Goal: Use online tool/utility: Use online tool/utility

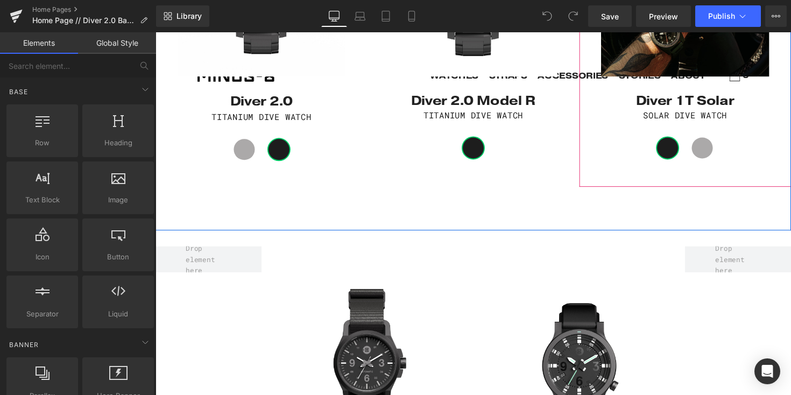
scroll to position [854, 0]
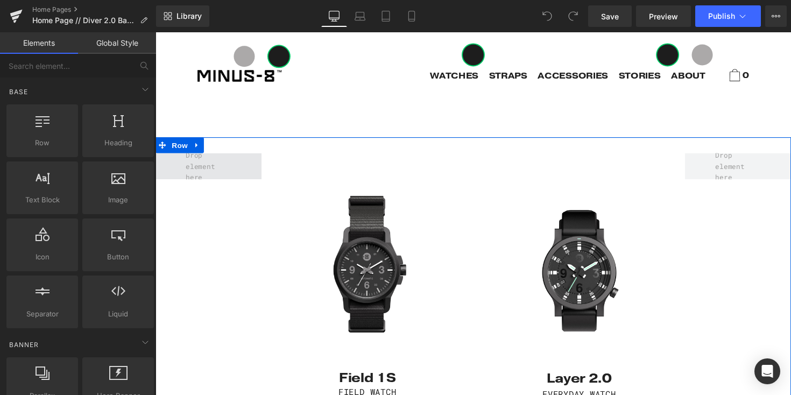
click at [207, 166] on span at bounding box center [209, 169] width 54 height 39
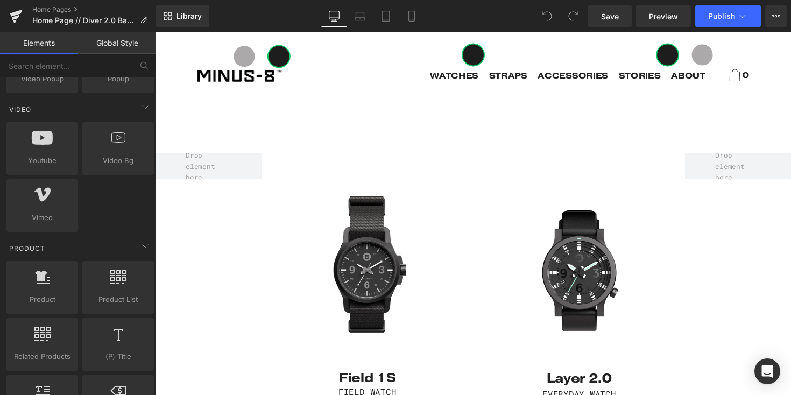
scroll to position [761, 0]
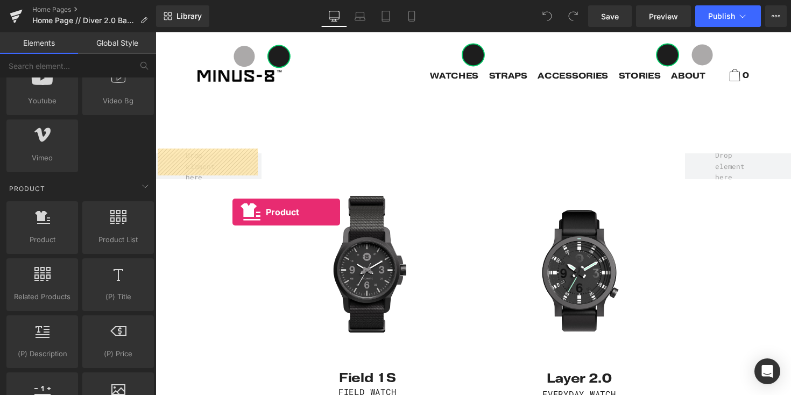
drag, startPoint x: 213, startPoint y: 266, endPoint x: 235, endPoint y: 216, distance: 54.0
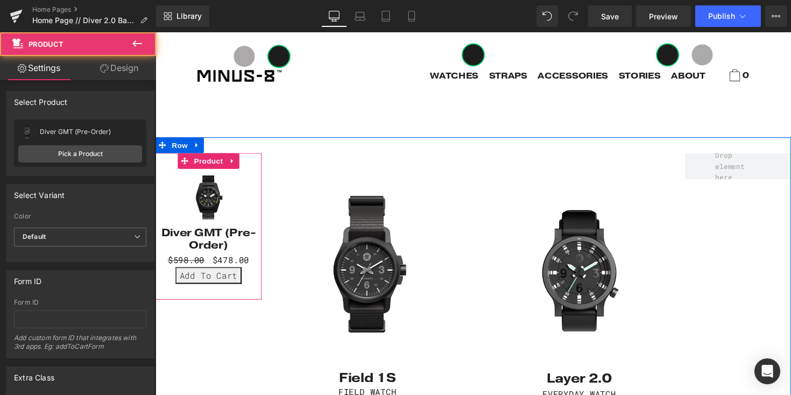
click at [231, 287] on div "Sale Off (P) Image Diver GMT (Pre-Order) (P) Title $598.00 $478.00 (P) Price Ad…" at bounding box center [209, 231] width 109 height 150
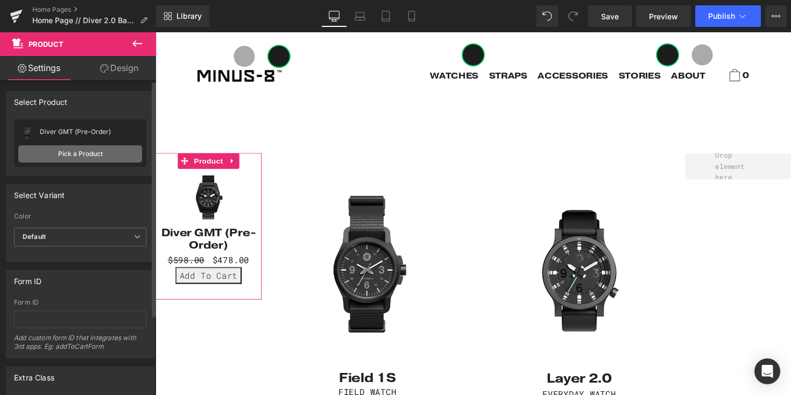
click at [91, 153] on link "Pick a Product" at bounding box center [80, 153] width 124 height 17
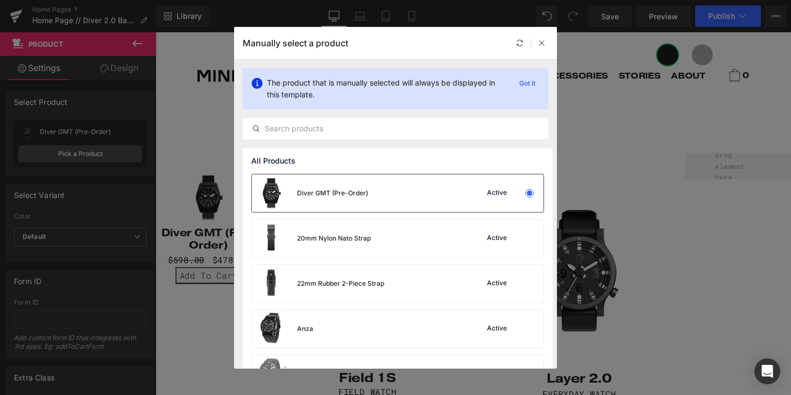
click at [287, 194] on img at bounding box center [271, 193] width 39 height 38
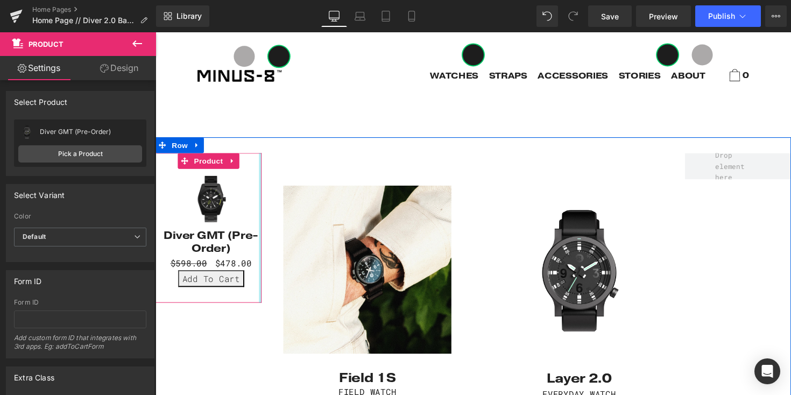
drag, startPoint x: 258, startPoint y: 294, endPoint x: 308, endPoint y: 294, distance: 50.0
click at [308, 294] on div "Sale Off (P) Image Diver GMT (Pre-Order) (P) Title $598.00 $478.00 (P) Price Ad…" at bounding box center [480, 329] width 651 height 379
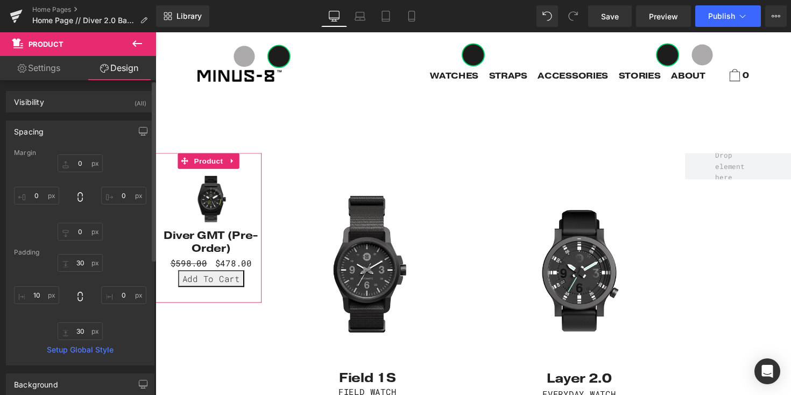
type input "0"
type input "30"
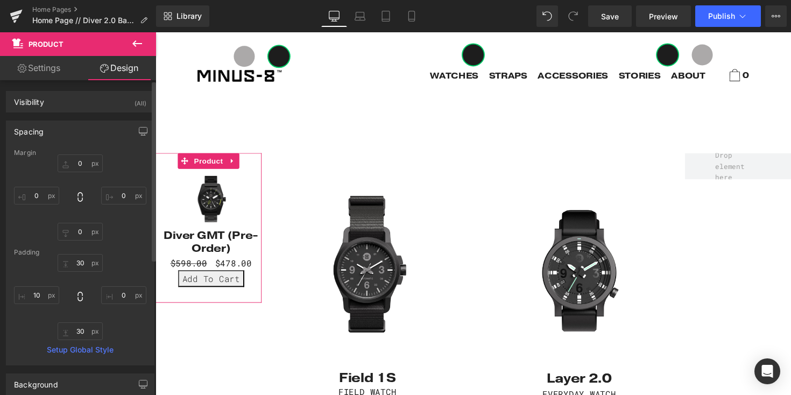
type input "10"
type input "30"
type input "10"
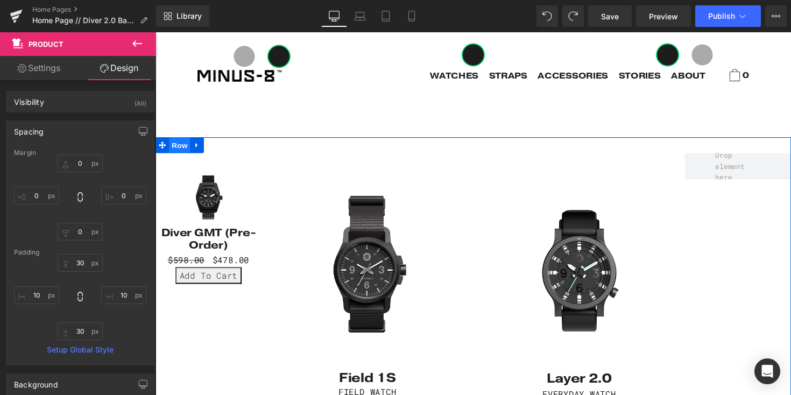
click at [176, 146] on span "Row" at bounding box center [180, 148] width 22 height 16
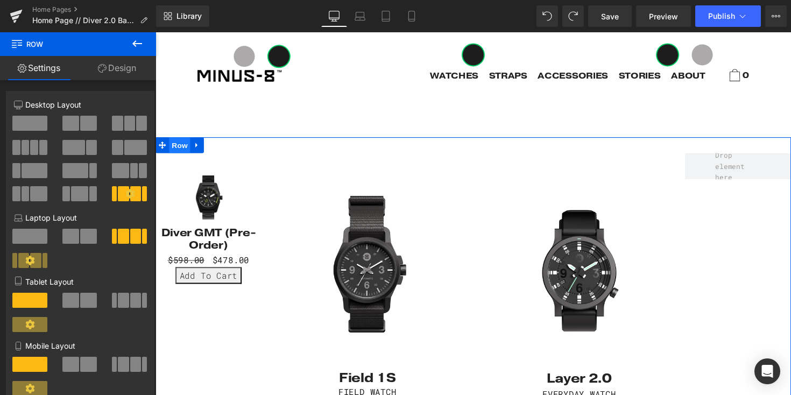
click at [176, 146] on span "Row" at bounding box center [180, 148] width 22 height 16
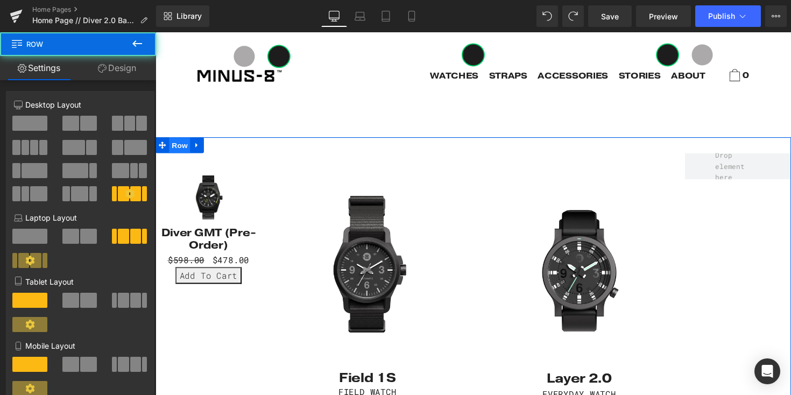
click at [176, 146] on span "Row" at bounding box center [180, 148] width 22 height 16
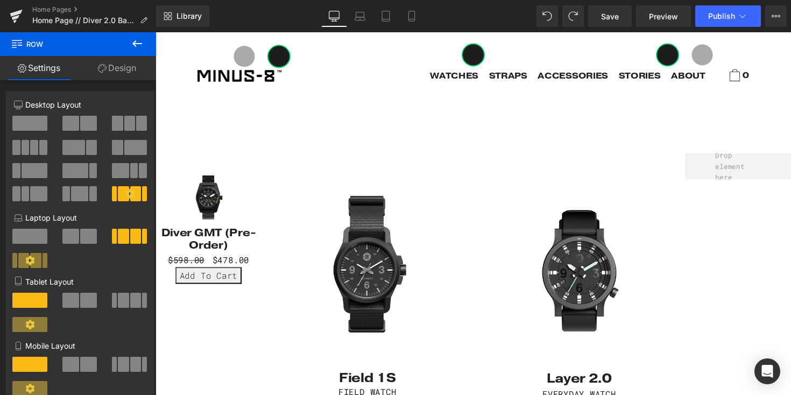
click at [137, 41] on icon at bounding box center [137, 43] width 13 height 13
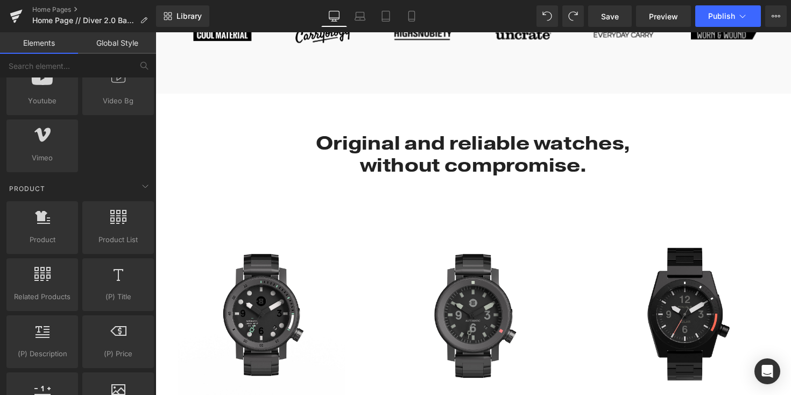
scroll to position [429, 0]
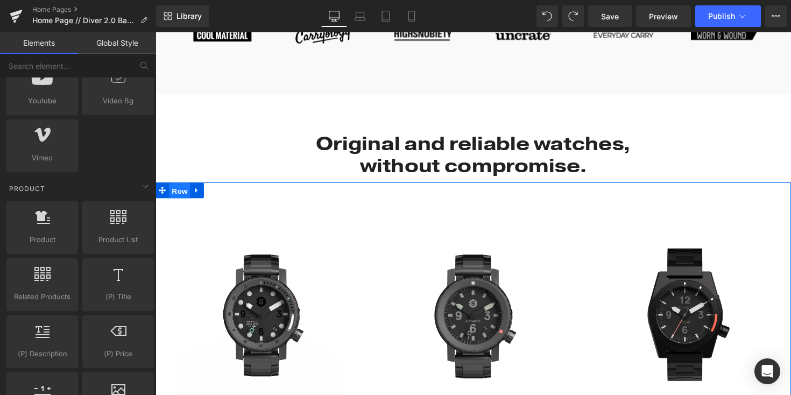
click at [181, 188] on span "Row" at bounding box center [180, 195] width 22 height 16
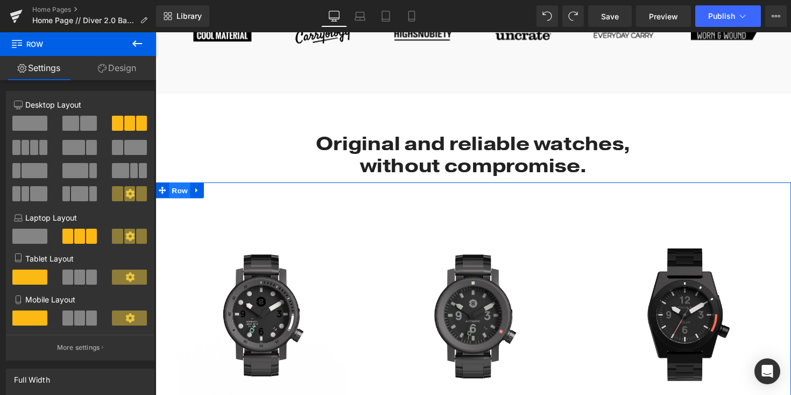
click at [181, 188] on span "Row" at bounding box center [180, 194] width 22 height 16
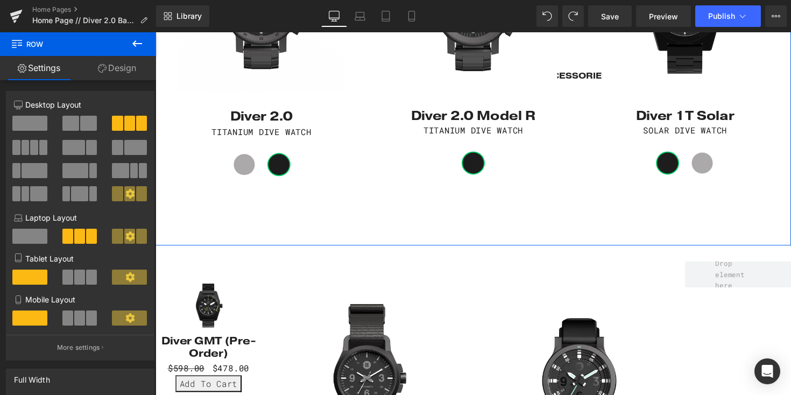
scroll to position [743, 0]
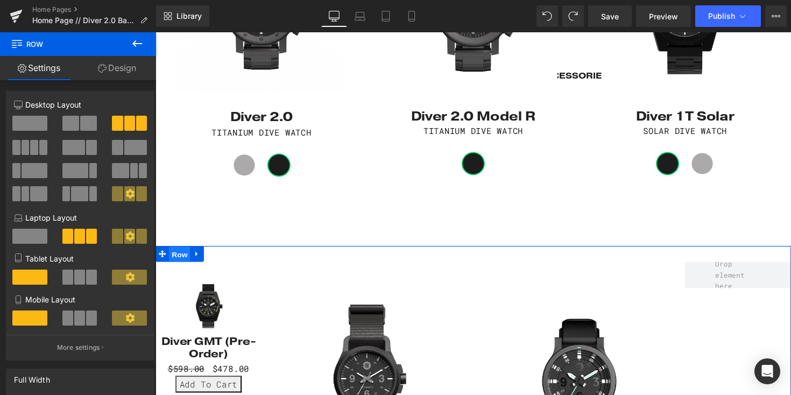
click at [173, 257] on span "Row" at bounding box center [180, 260] width 22 height 16
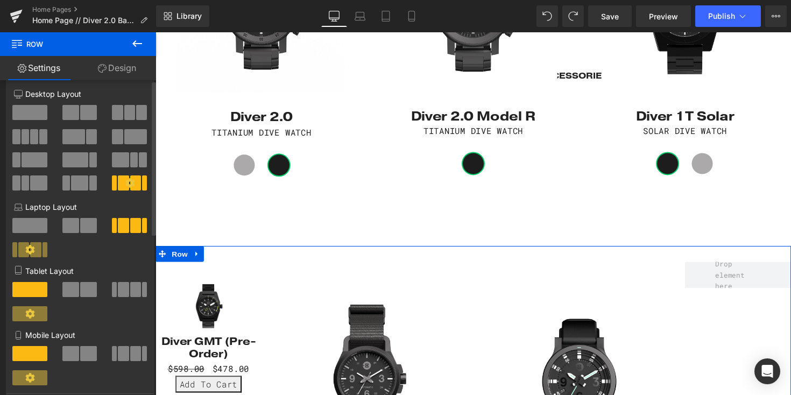
scroll to position [0, 0]
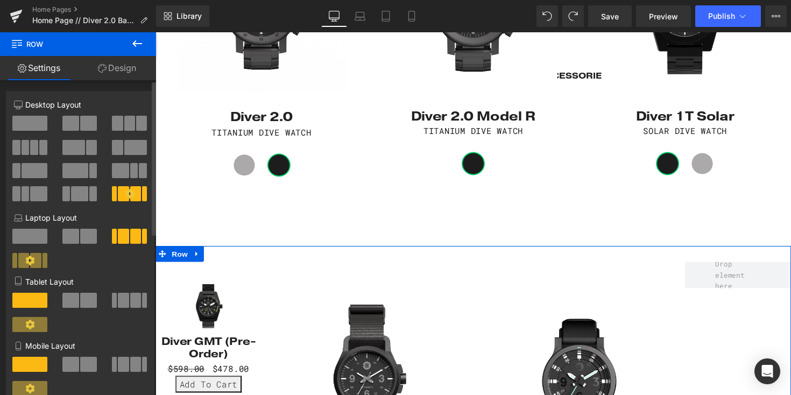
click at [125, 126] on span at bounding box center [129, 123] width 11 height 15
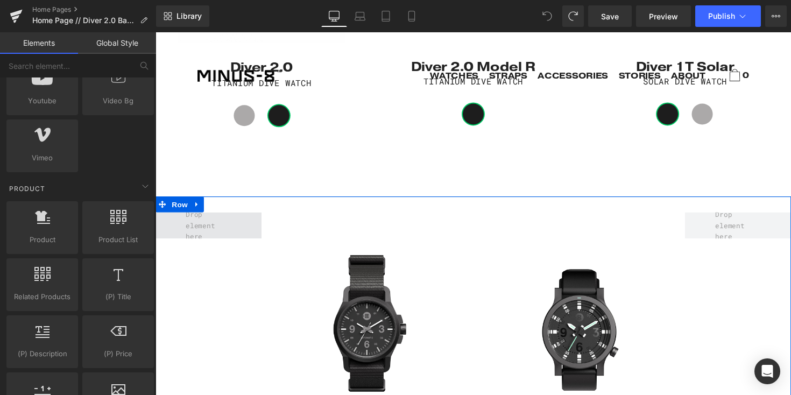
scroll to position [794, 0]
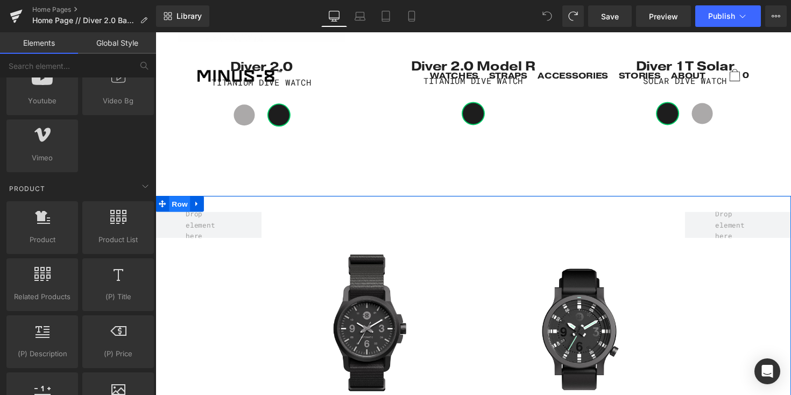
click at [173, 203] on span "Row" at bounding box center [180, 208] width 22 height 16
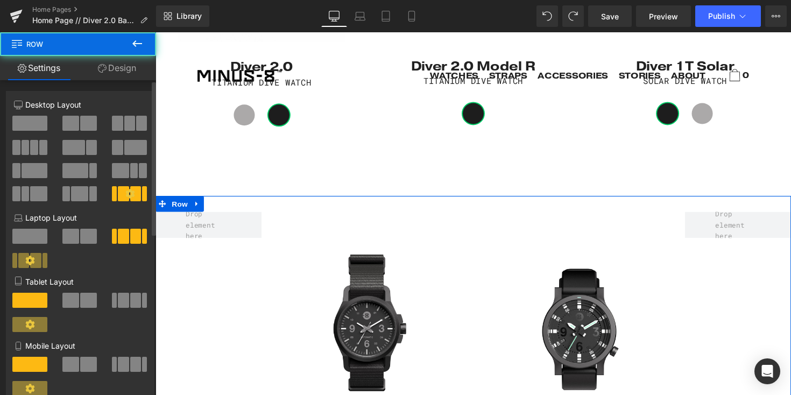
click at [136, 124] on span at bounding box center [141, 123] width 11 height 15
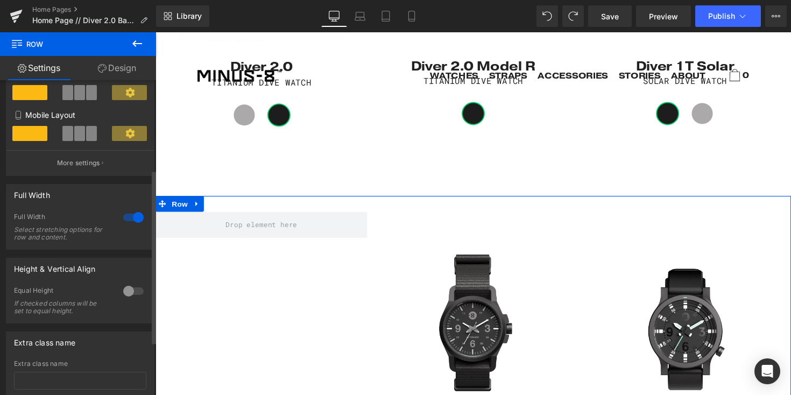
scroll to position [192, 0]
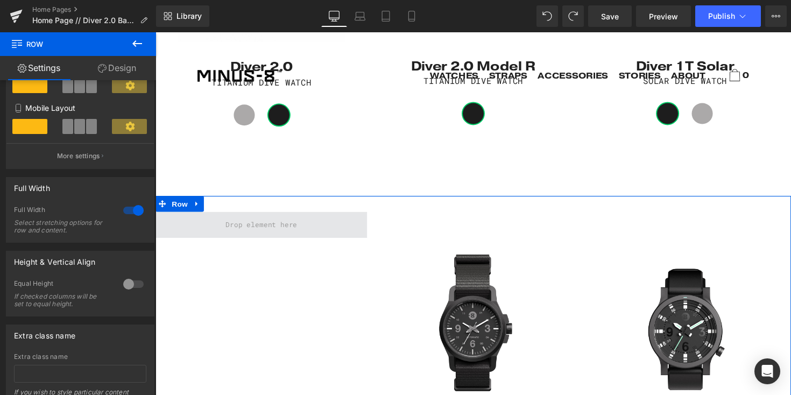
click at [263, 224] on span at bounding box center [264, 230] width 81 height 17
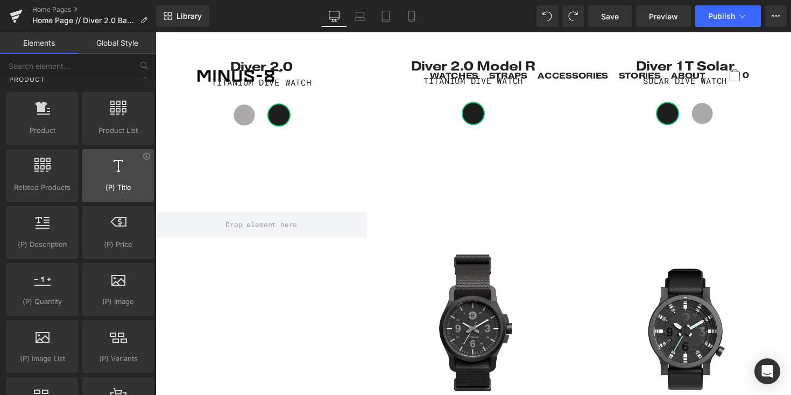
scroll to position [892, 0]
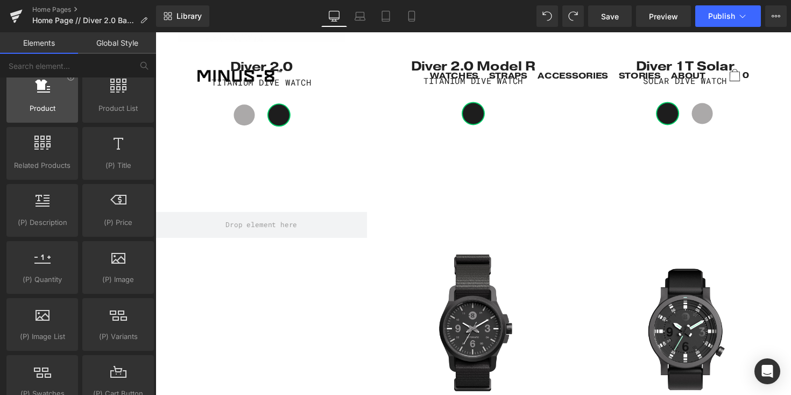
click at [48, 111] on span "Product" at bounding box center [42, 108] width 65 height 11
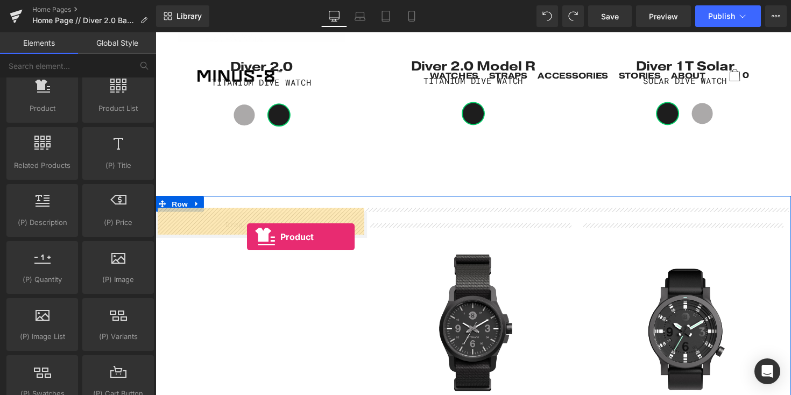
drag, startPoint x: 200, startPoint y: 140, endPoint x: 249, endPoint y: 242, distance: 112.4
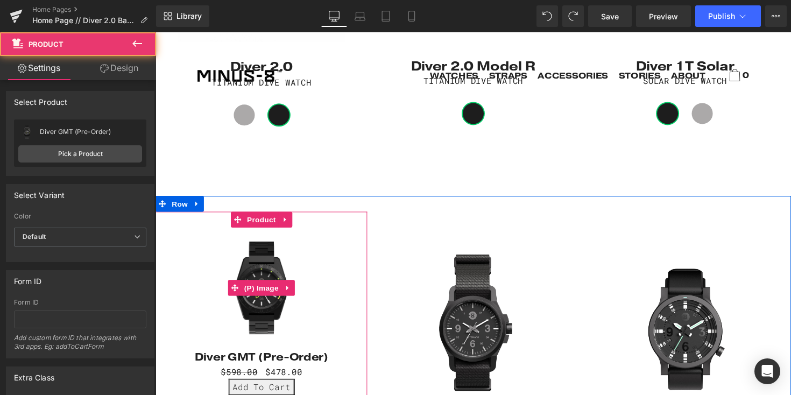
scroll to position [913, 0]
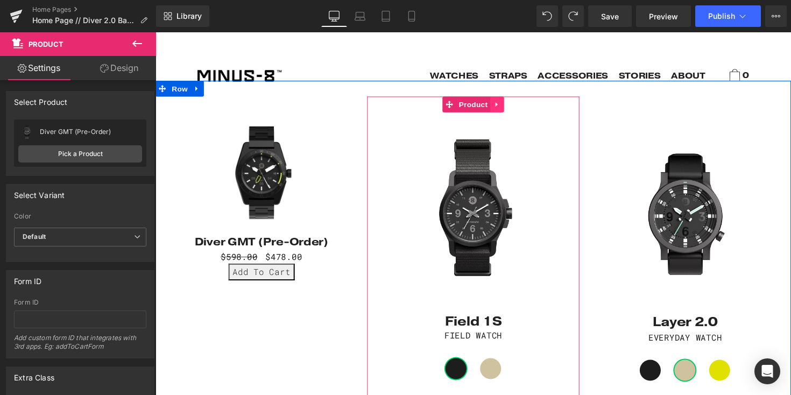
click at [501, 102] on icon at bounding box center [505, 106] width 8 height 8
click at [505, 214] on icon at bounding box center [509, 217] width 8 height 8
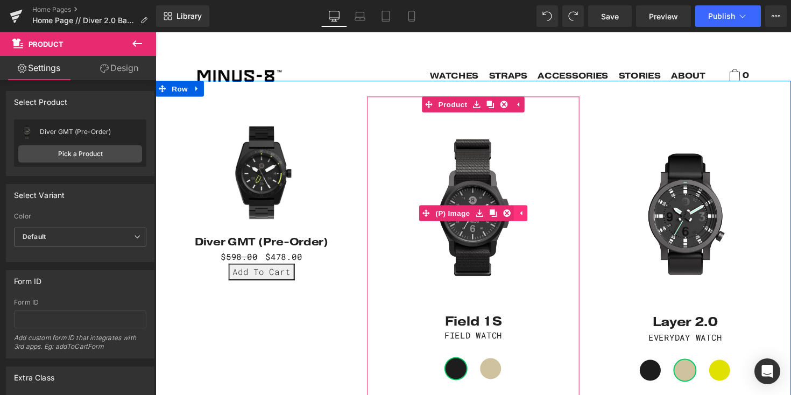
click at [526, 213] on icon at bounding box center [530, 217] width 8 height 8
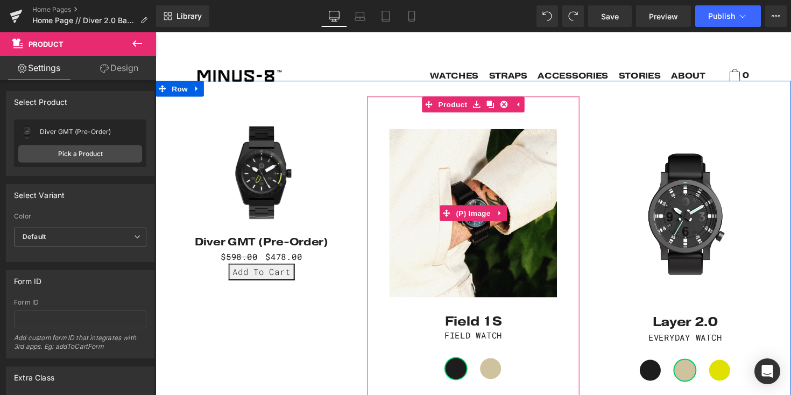
scroll to position [1043, 0]
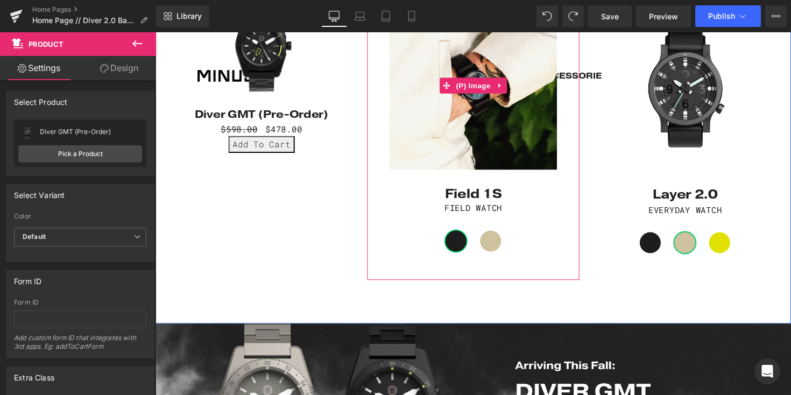
click at [450, 108] on img at bounding box center [481, 87] width 206 height 206
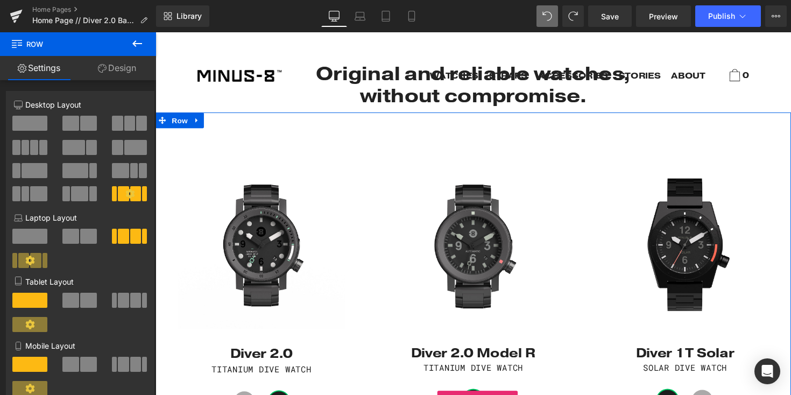
scroll to position [495, 0]
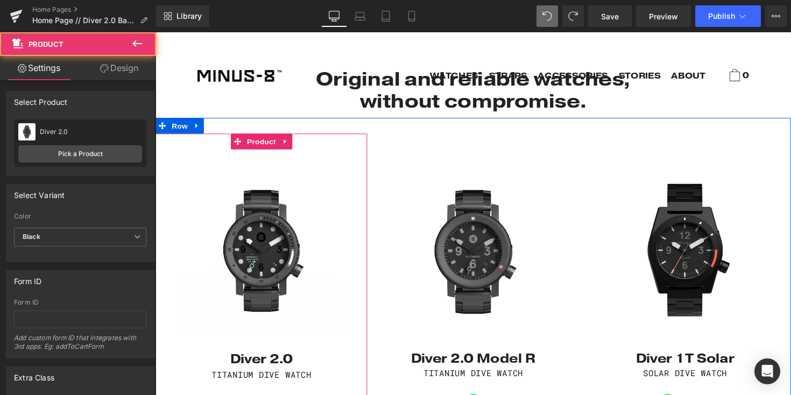
click at [325, 142] on div "Sale Off (P) Image Diver 2.0 (P) Title TITANIUM DIVE WATCH Text Block Grey" at bounding box center [263, 296] width 217 height 320
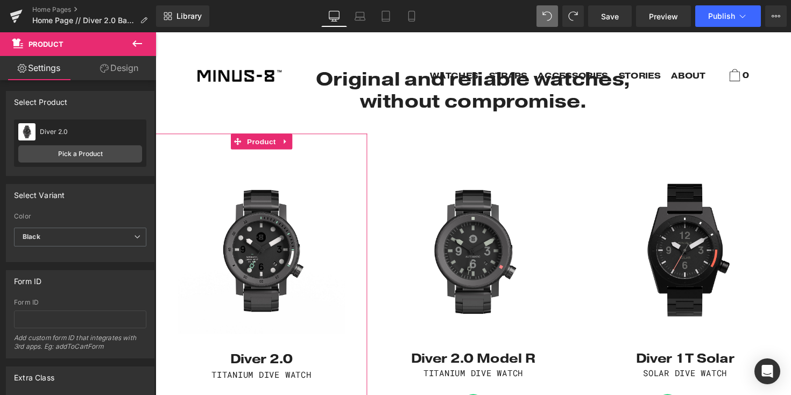
click at [125, 78] on link "Design" at bounding box center [119, 68] width 78 height 24
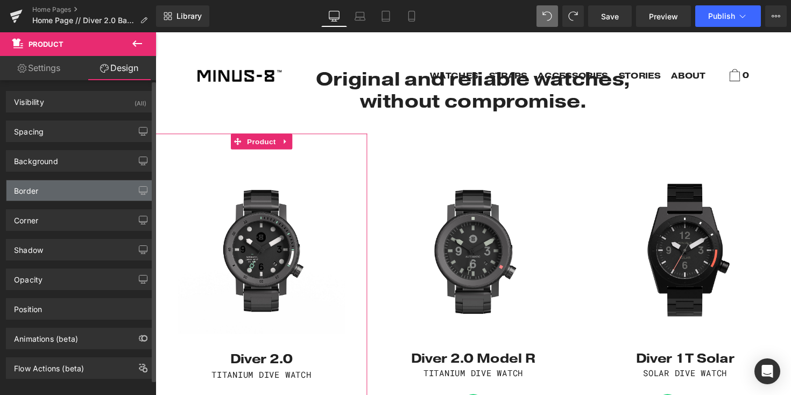
click at [70, 194] on div "Border" at bounding box center [79, 190] width 147 height 20
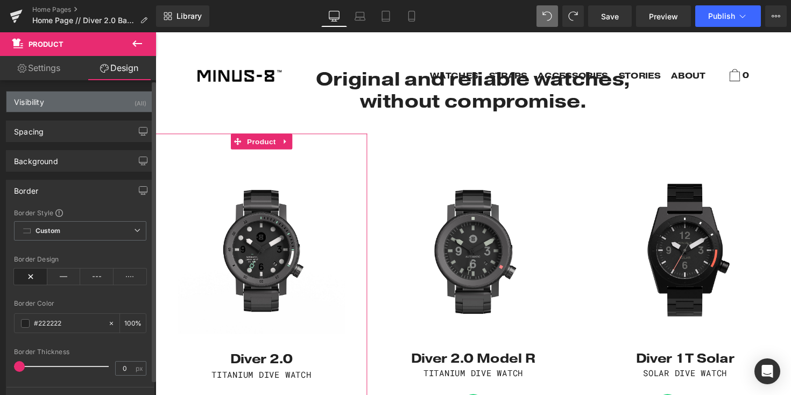
click at [94, 97] on div "Visibility (All)" at bounding box center [79, 101] width 147 height 20
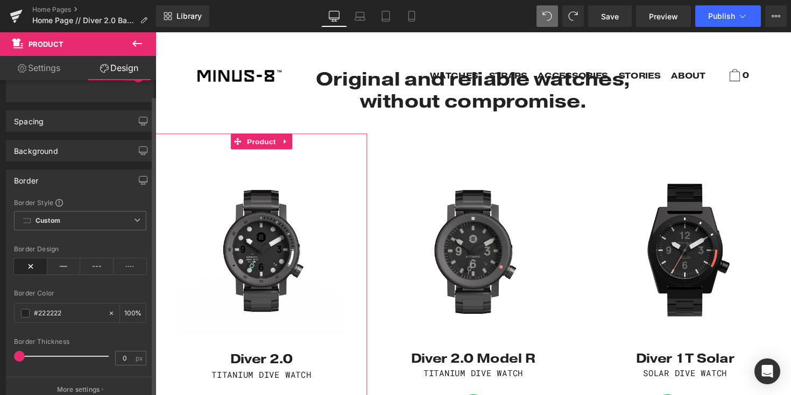
scroll to position [123, 0]
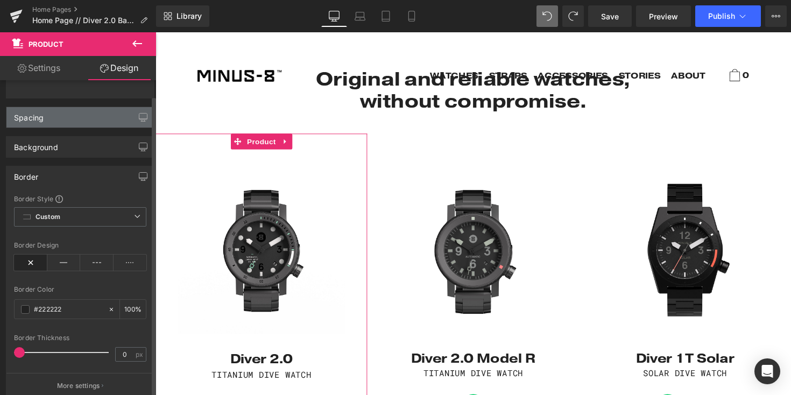
click at [73, 126] on div "Spacing" at bounding box center [79, 117] width 147 height 20
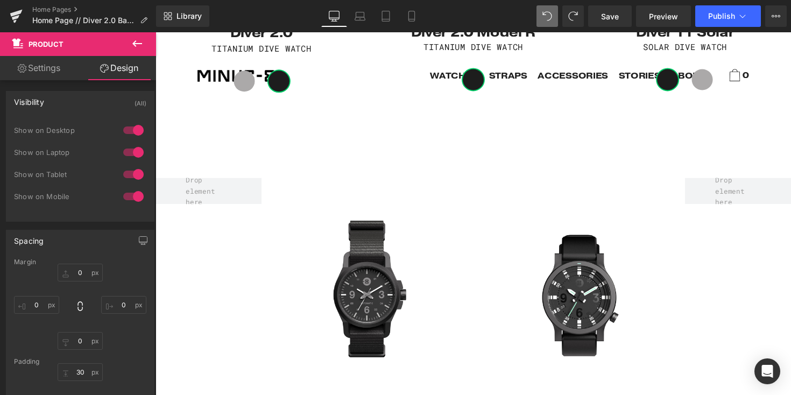
scroll to position [836, 0]
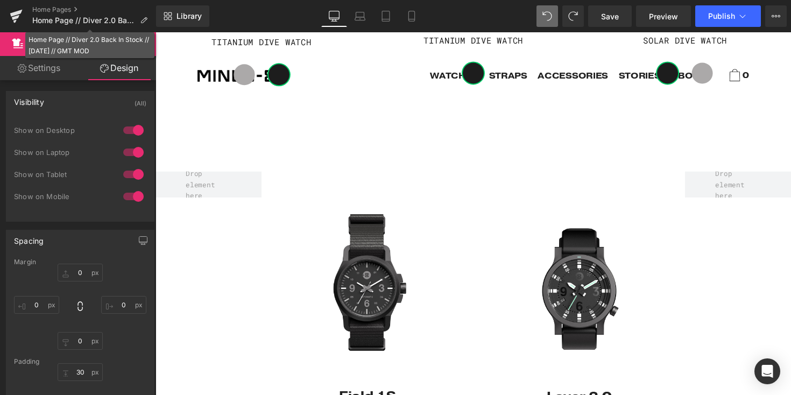
click at [146, 44] on div "Home Page // Diver 2.0 Back In Stock // [DATE] // GMT MOD" at bounding box center [90, 45] width 123 height 23
click at [54, 10] on link "Home Pages" at bounding box center [94, 9] width 124 height 9
